Goal: Task Accomplishment & Management: Manage account settings

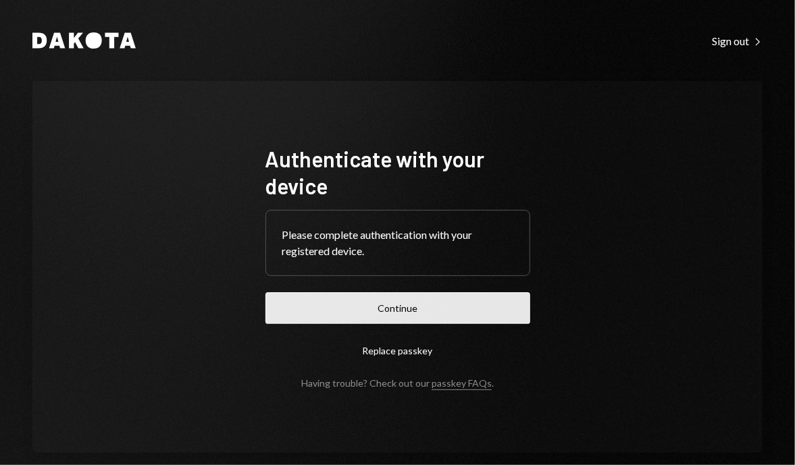
click at [424, 299] on button "Continue" at bounding box center [397, 308] width 265 height 32
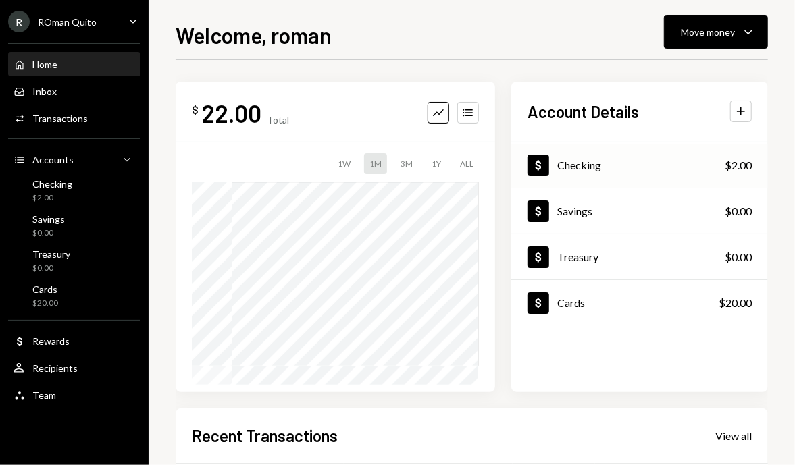
click at [594, 159] on div "Checking" at bounding box center [579, 165] width 44 height 13
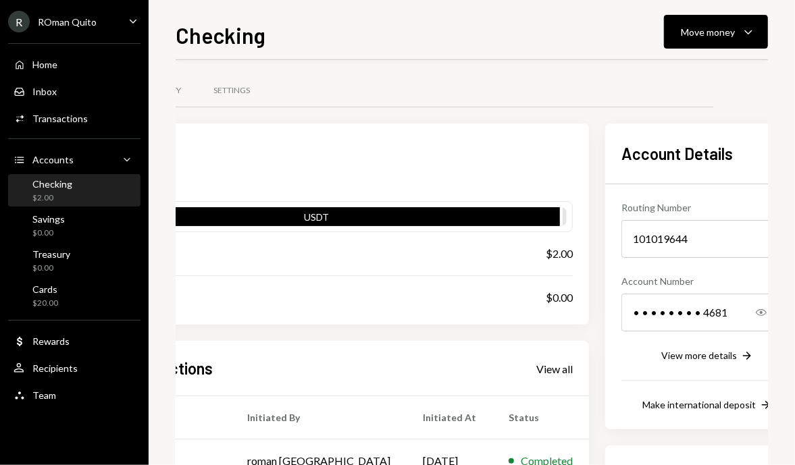
scroll to position [3, 125]
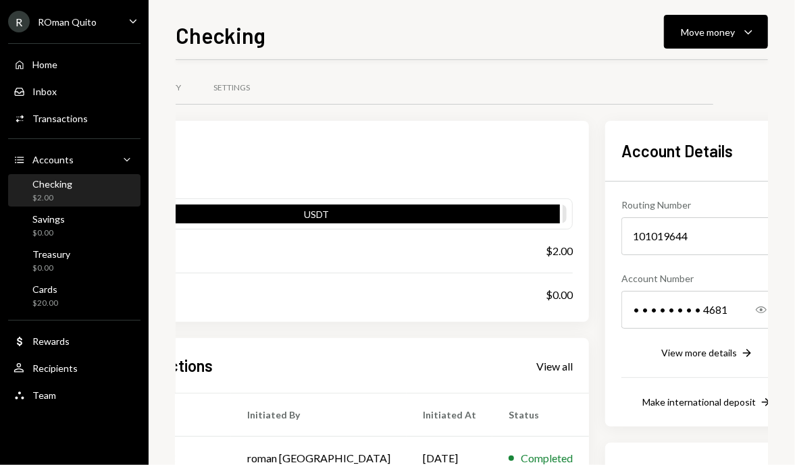
click at [772, 237] on icon "Copy" at bounding box center [777, 236] width 11 height 11
click at [772, 312] on icon "Copy" at bounding box center [777, 309] width 11 height 11
click at [51, 18] on div "ROman Quito" at bounding box center [67, 21] width 59 height 11
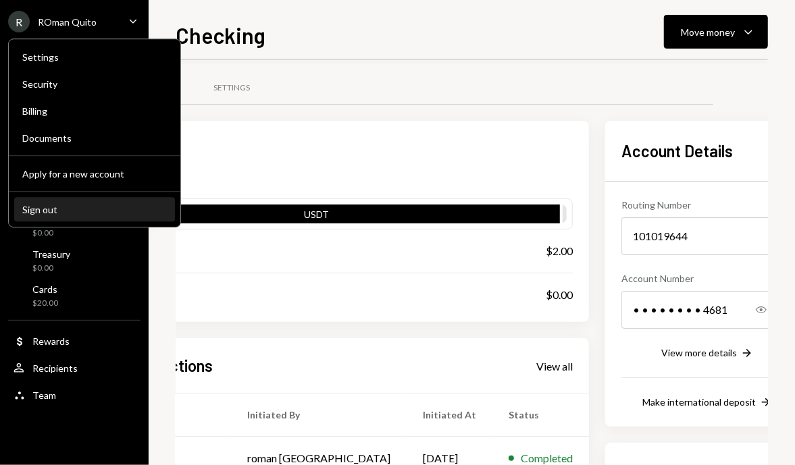
click at [78, 201] on button "Sign out" at bounding box center [94, 210] width 161 height 24
